Goal: Task Accomplishment & Management: Use online tool/utility

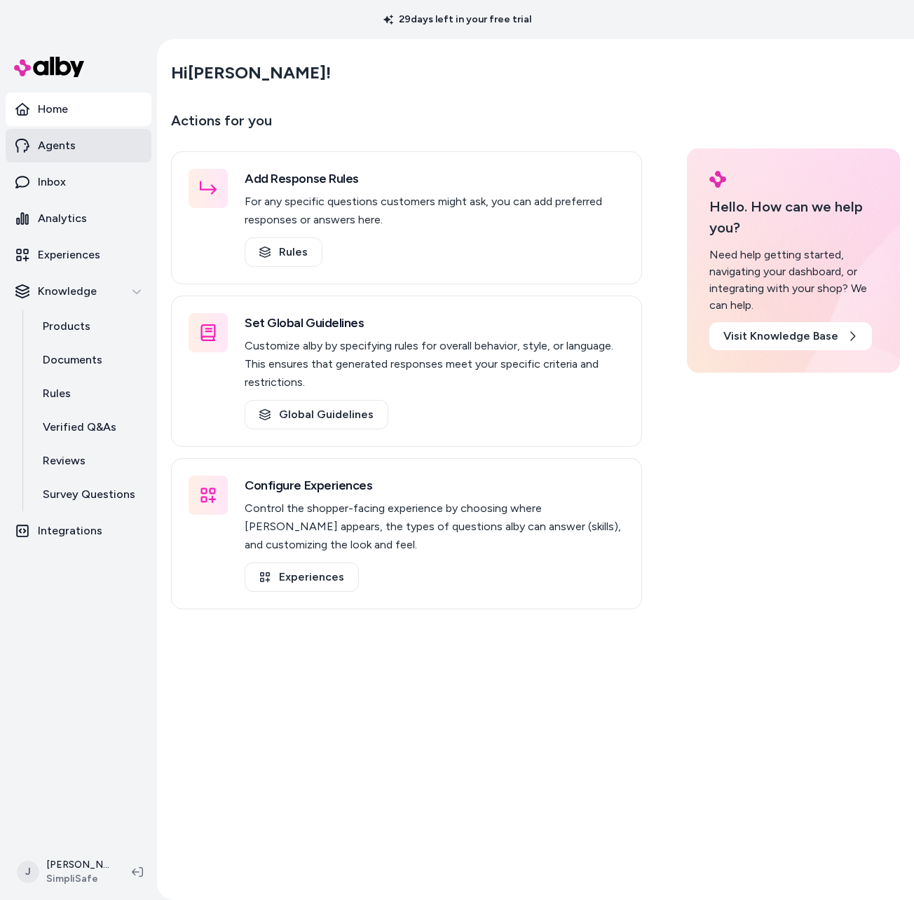
click at [88, 149] on link "Agents" at bounding box center [79, 146] width 146 height 34
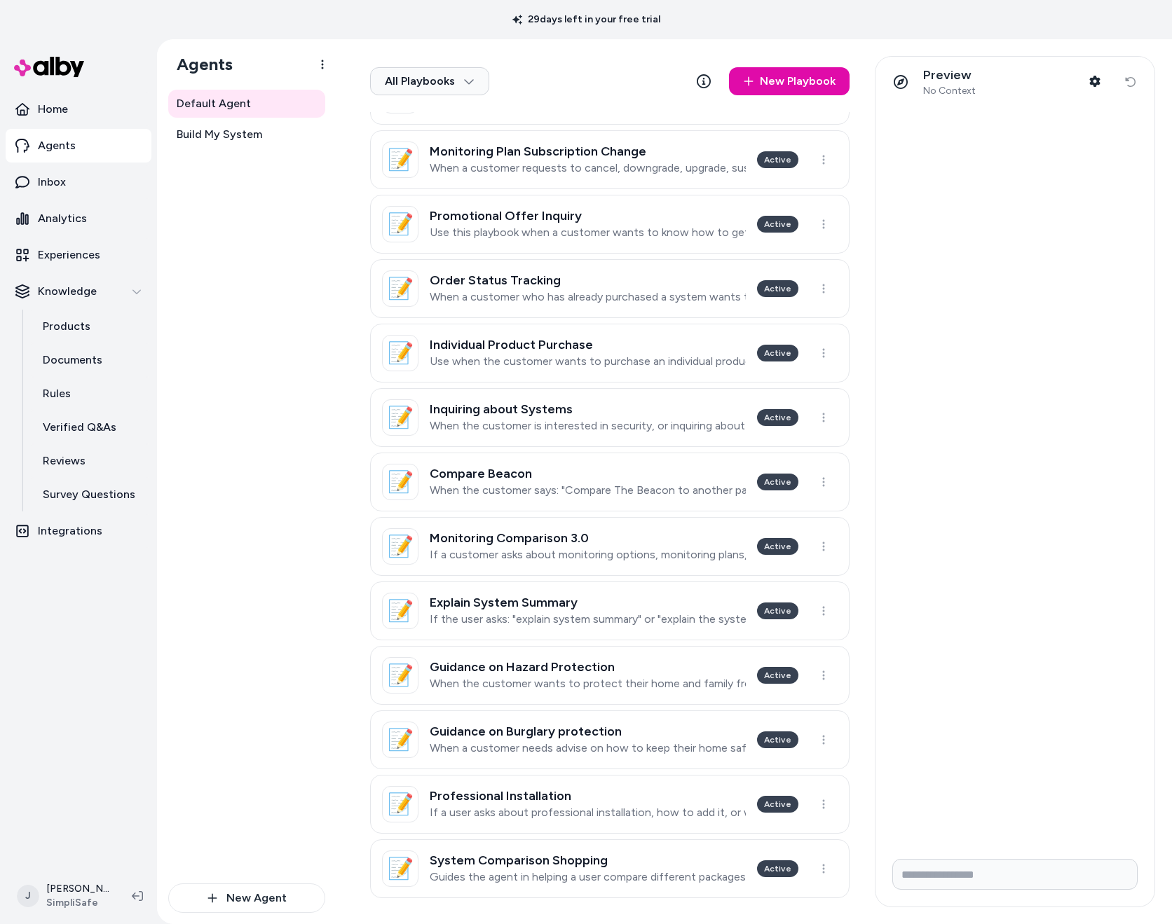
scroll to position [170, 0]
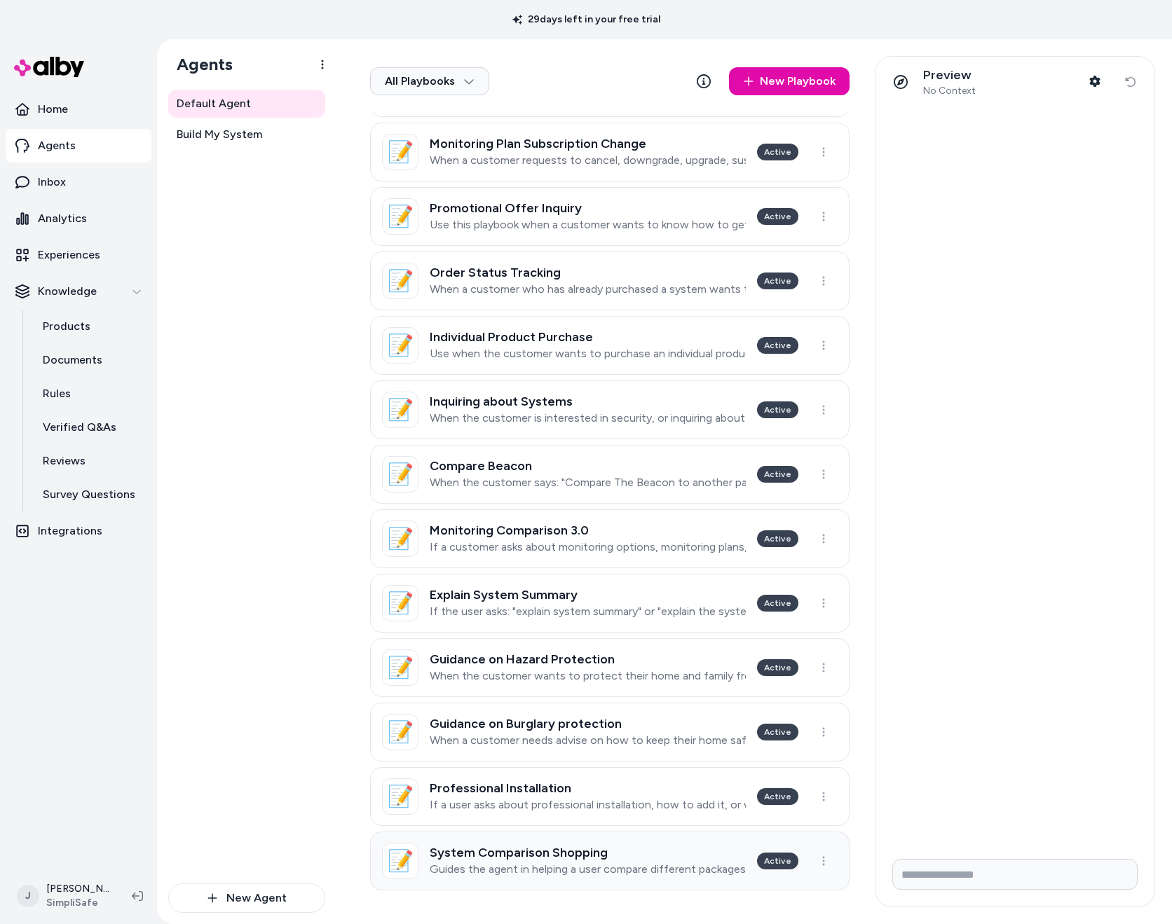
click at [507, 838] on link "📝 System Comparison Shopping Guides the agent in helping a user compare differe…" at bounding box center [609, 861] width 479 height 59
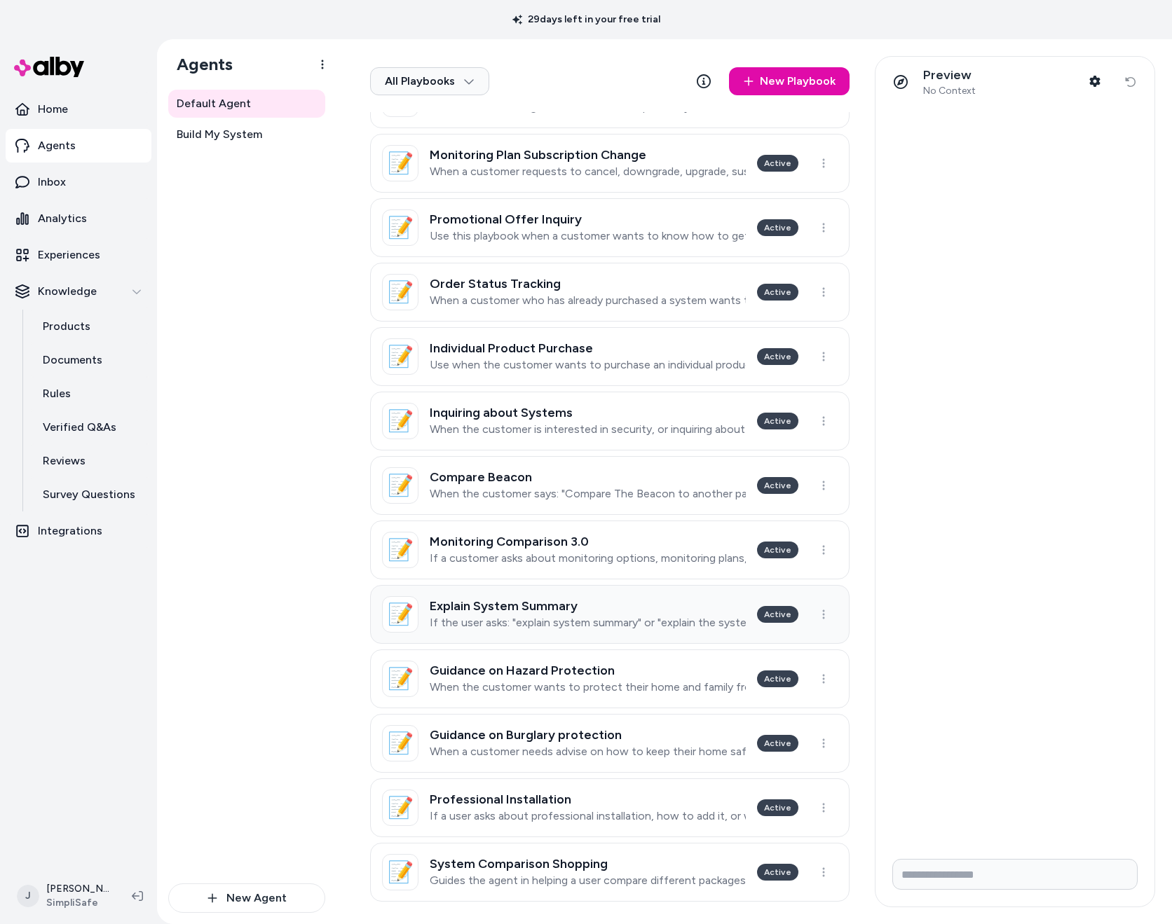
scroll to position [170, 0]
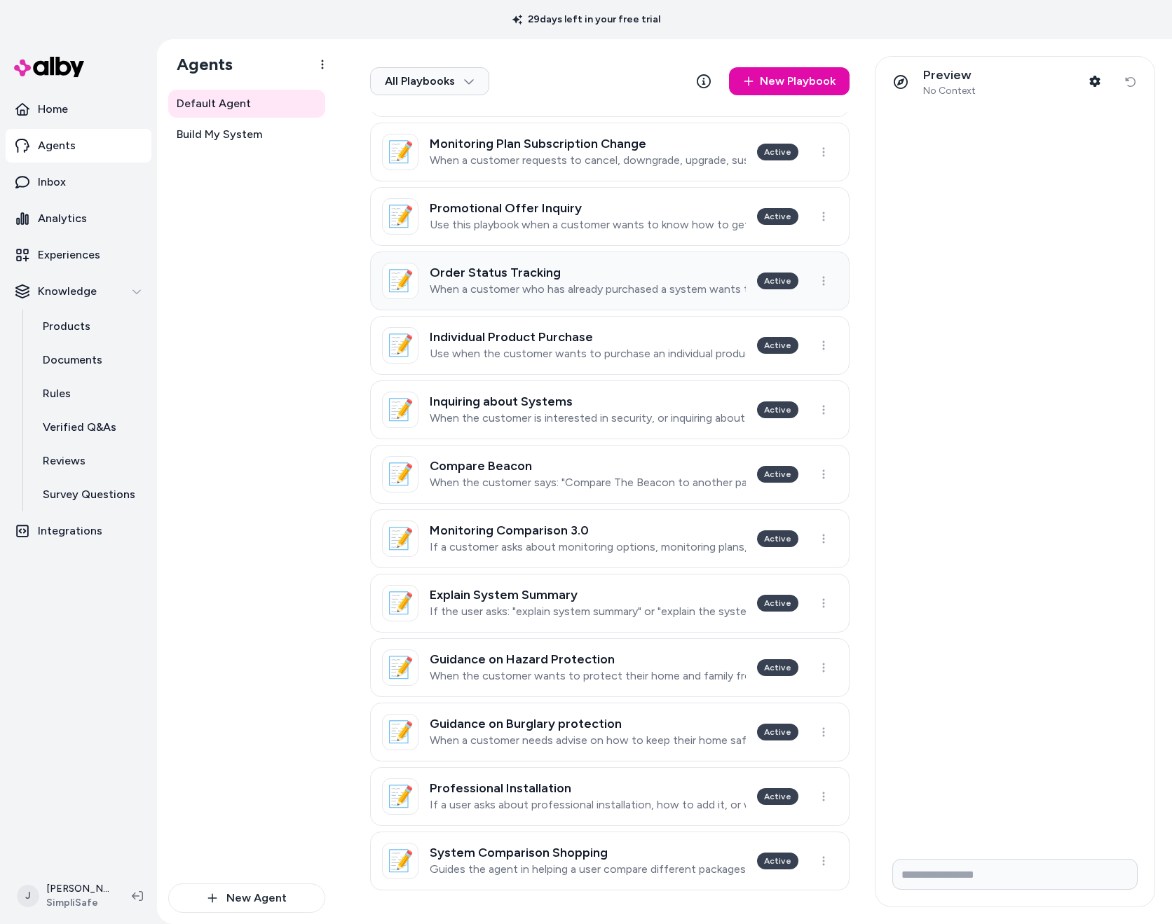
click at [575, 275] on h3 "Order Status Tracking" at bounding box center [588, 273] width 316 height 14
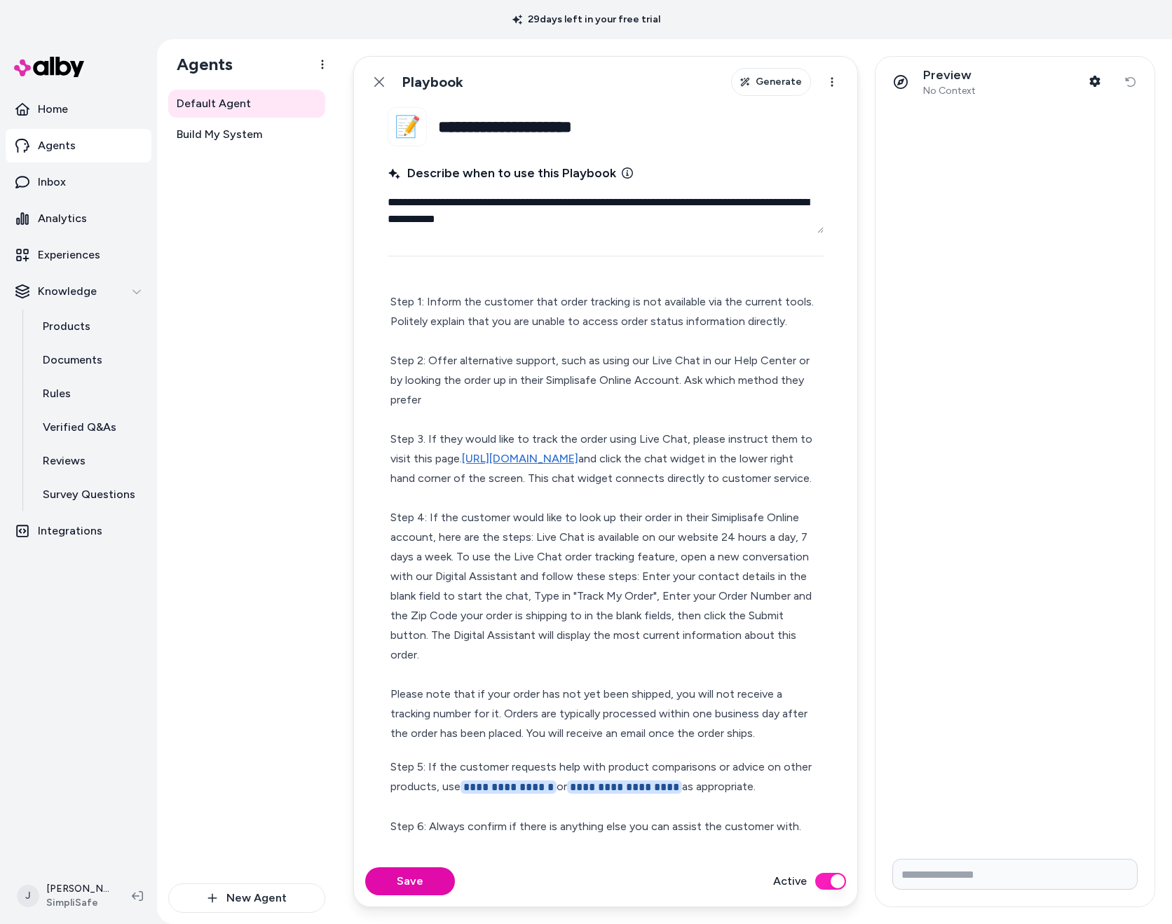
scroll to position [67, 0]
type textarea "*"
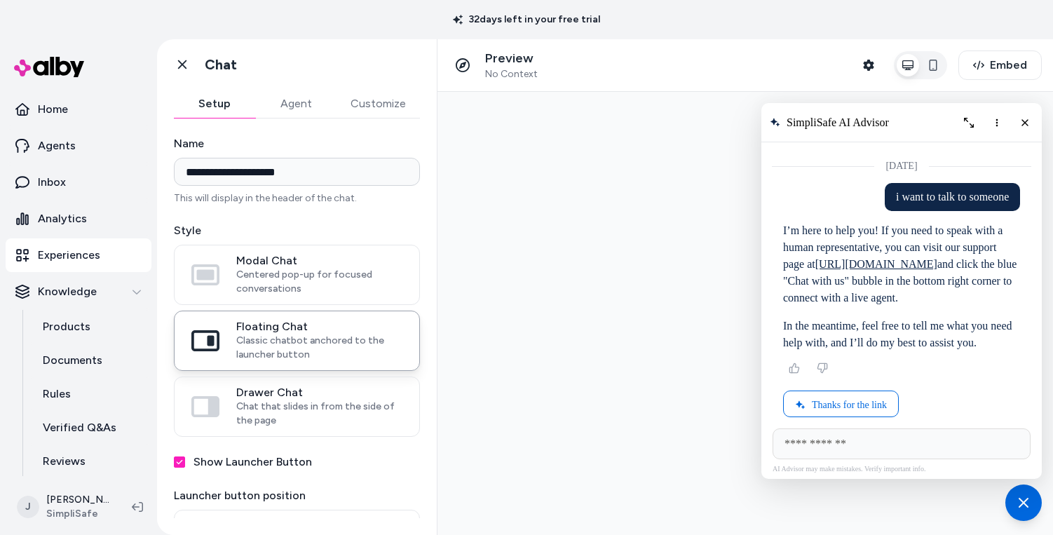
click at [588, 110] on div at bounding box center [744, 313] width 615 height 443
